Goal: Navigation & Orientation: Find specific page/section

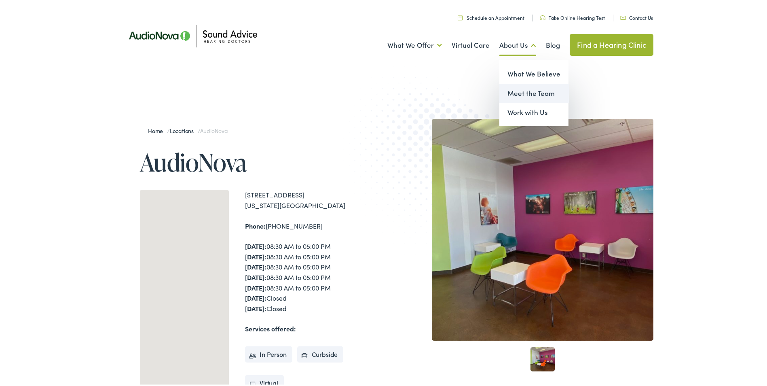
click at [528, 87] on link "Meet the Team" at bounding box center [534, 91] width 69 height 19
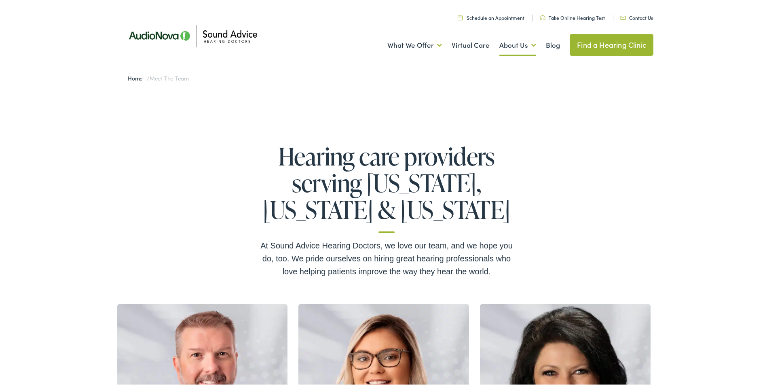
click at [129, 76] on link "Home" at bounding box center [137, 76] width 19 height 8
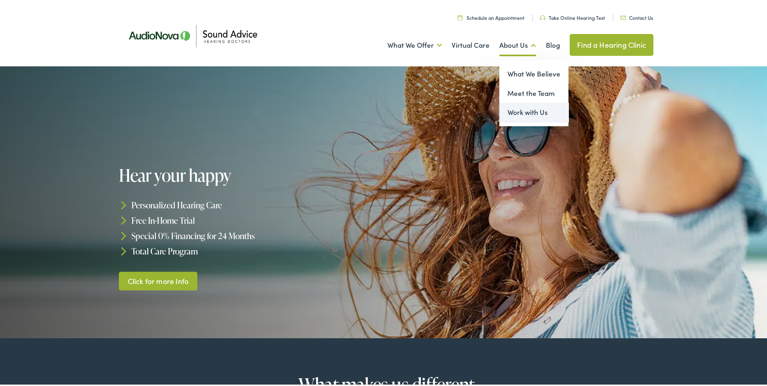
click at [527, 113] on link "Work with Us" at bounding box center [534, 110] width 69 height 19
